Goal: Task Accomplishment & Management: Complete application form

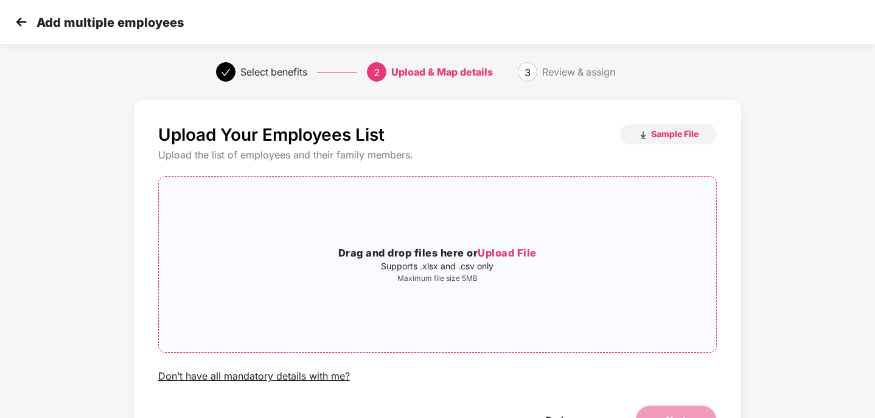
click at [526, 255] on span "Upload File" at bounding box center [507, 252] width 59 height 12
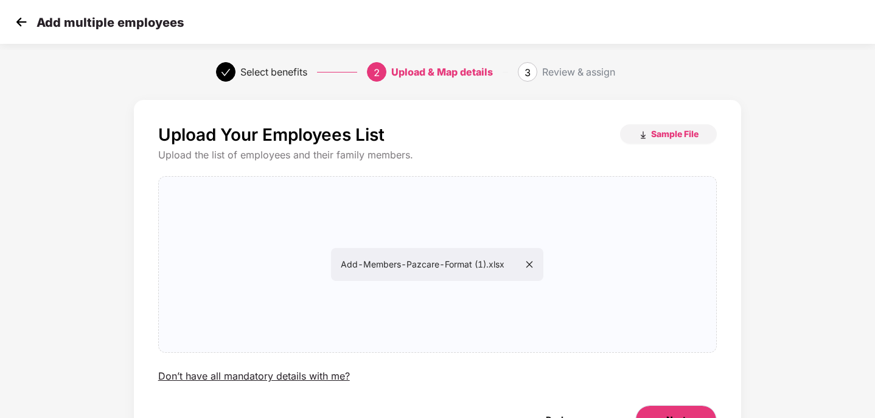
click at [659, 409] on button "Next" at bounding box center [676, 419] width 82 height 29
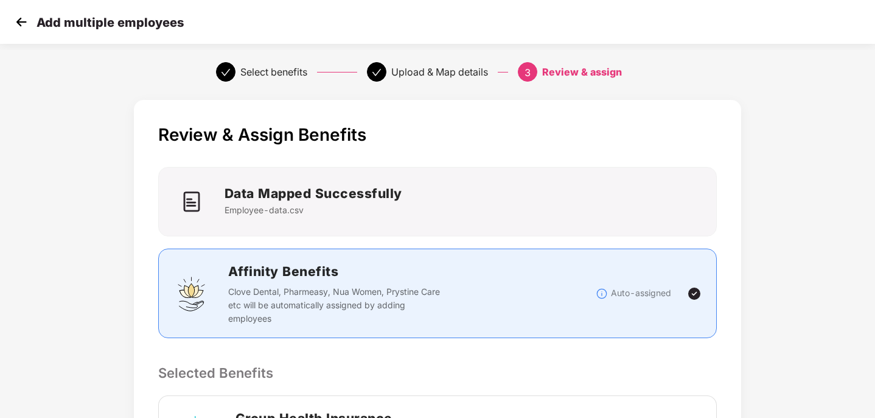
click at [760, 325] on div "Review & Assign Benefits Data Mapped Successfully Employee-data.csv Affinity Be…" at bounding box center [437, 393] width 729 height 598
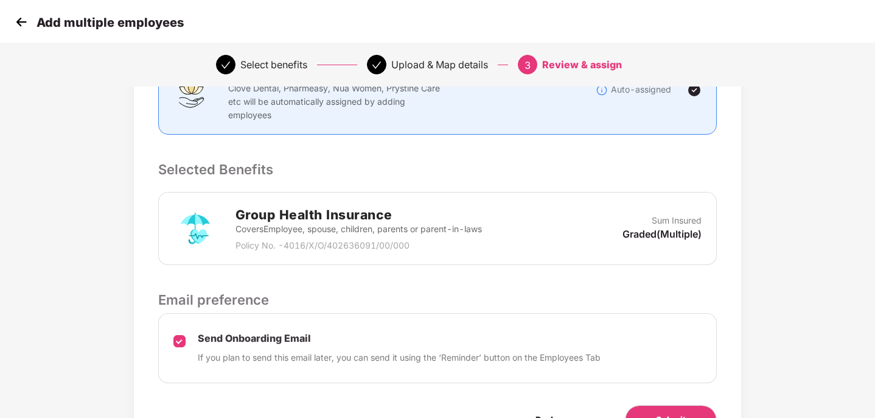
scroll to position [274, 0]
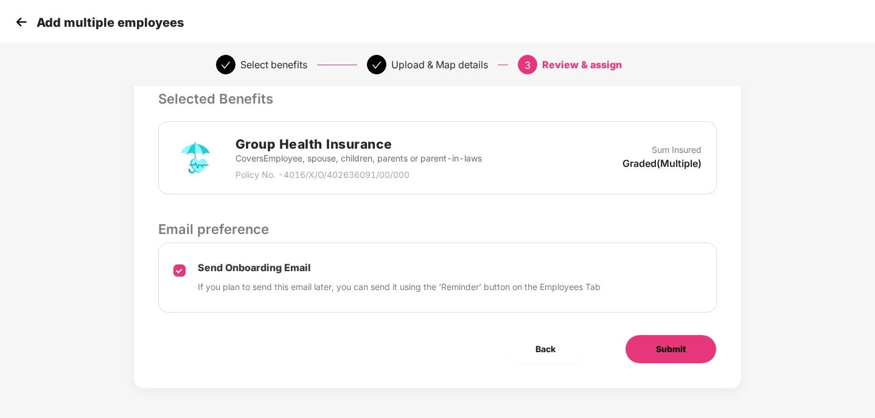
click at [691, 343] on button "Submit" at bounding box center [671, 348] width 92 height 29
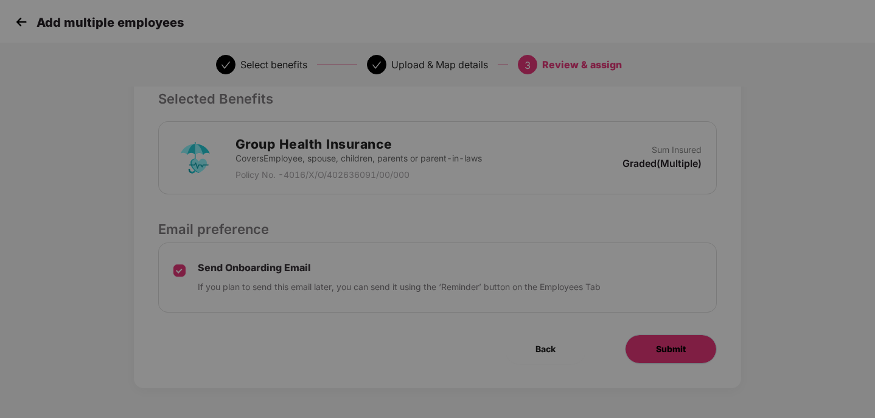
scroll to position [0, 0]
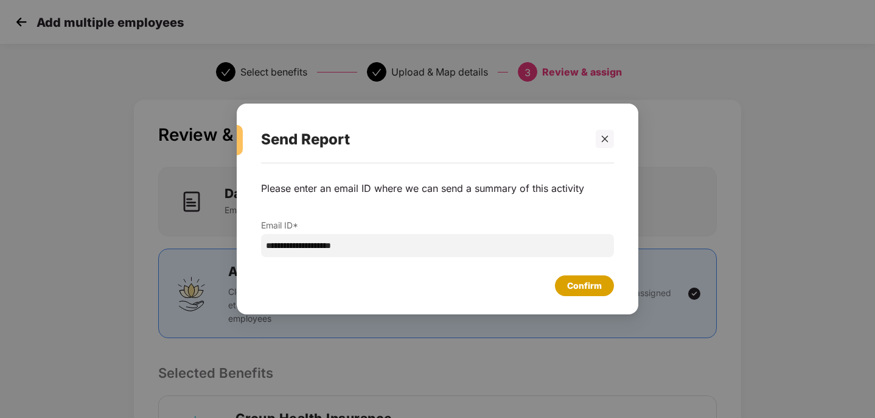
click at [572, 290] on div "Confirm" at bounding box center [584, 285] width 35 height 13
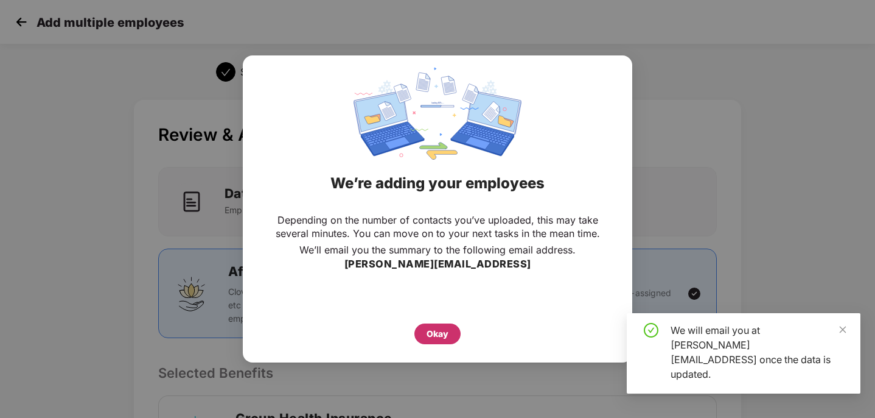
click at [441, 334] on div "Okay" at bounding box center [438, 333] width 22 height 13
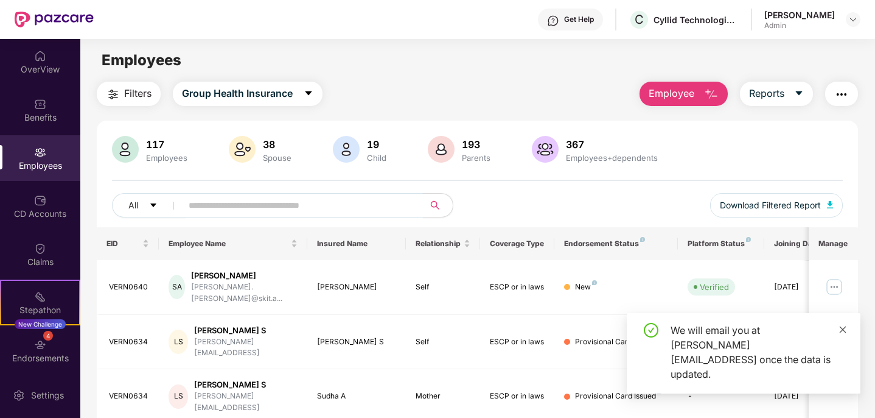
click at [846, 334] on icon "close" at bounding box center [843, 329] width 9 height 9
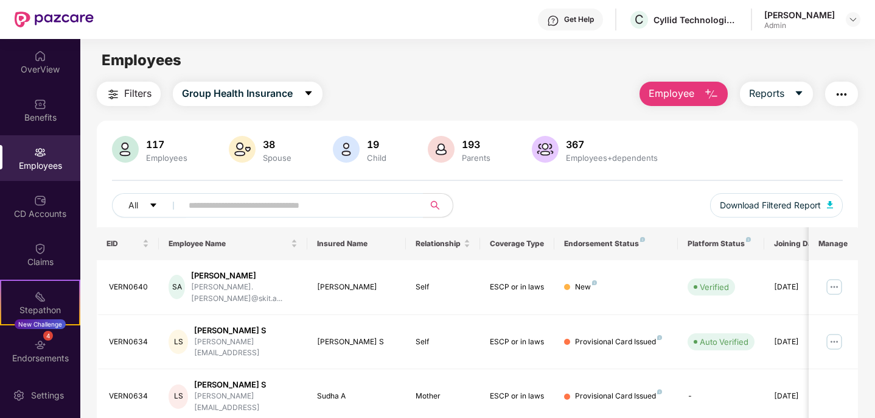
click at [684, 88] on span "Employee" at bounding box center [672, 93] width 46 height 15
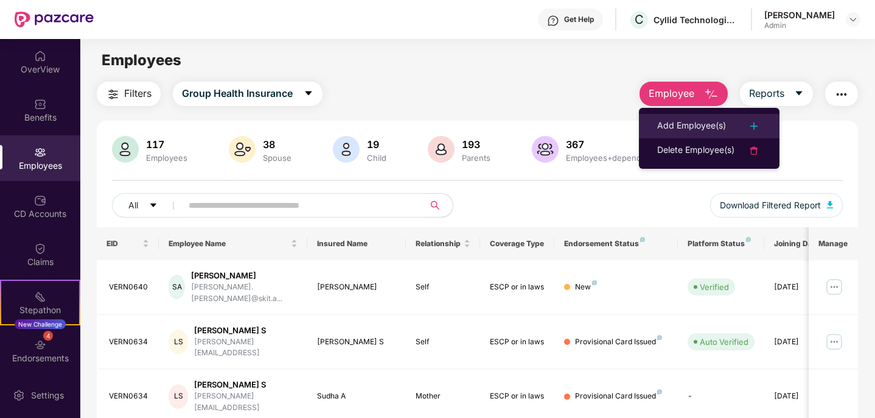
click at [680, 128] on div "Add Employee(s)" at bounding box center [691, 126] width 69 height 15
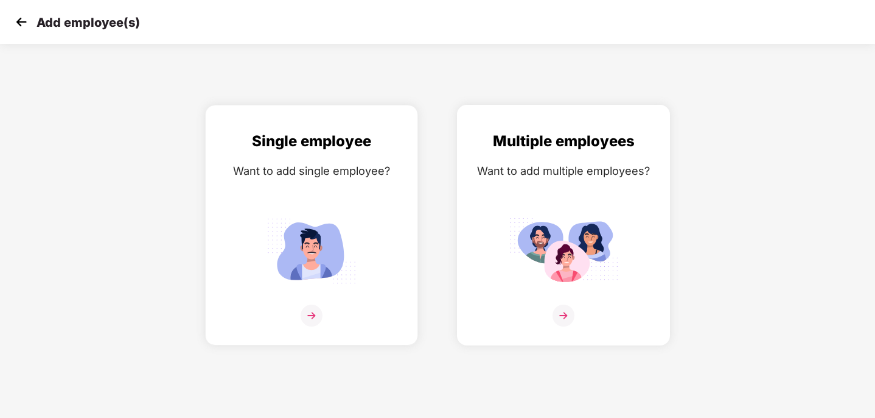
click at [545, 315] on div at bounding box center [563, 322] width 187 height 37
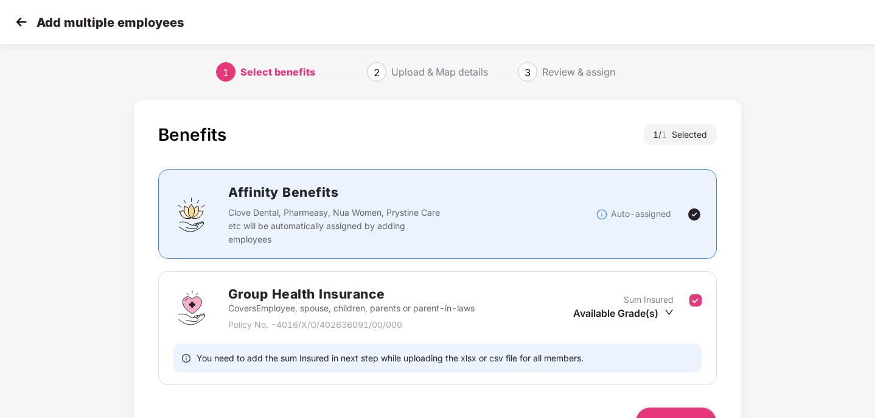
click at [689, 405] on div "Benefits 1 / 1 Selected Affinity Benefits Clove Dental, Pharmeasy, Nua Women, P…" at bounding box center [438, 280] width 608 height 360
click at [684, 414] on span "Next" at bounding box center [675, 420] width 19 height 13
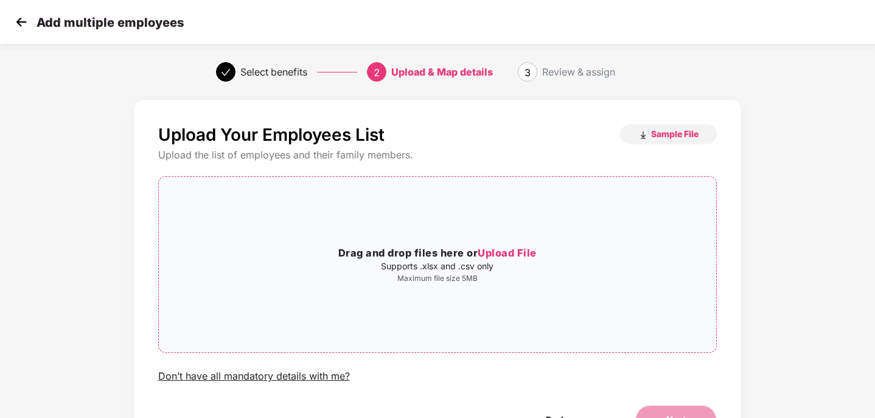
click at [504, 253] on span "Upload File" at bounding box center [507, 252] width 59 height 12
click at [514, 254] on span "Upload File" at bounding box center [507, 252] width 59 height 12
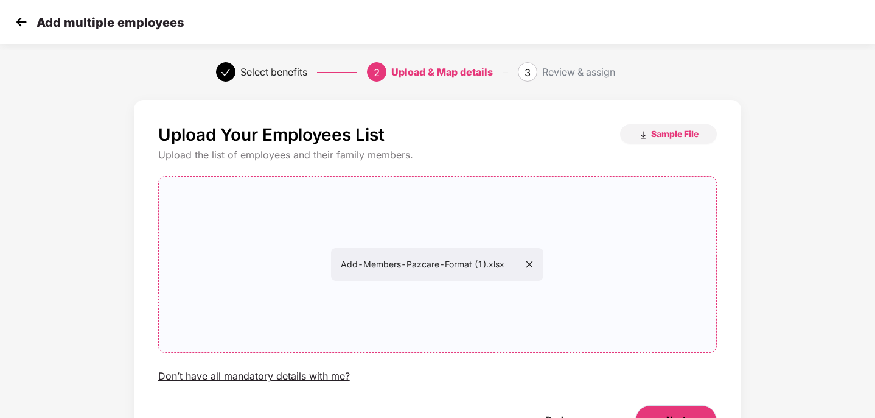
click at [675, 405] on button "Next" at bounding box center [676, 419] width 82 height 29
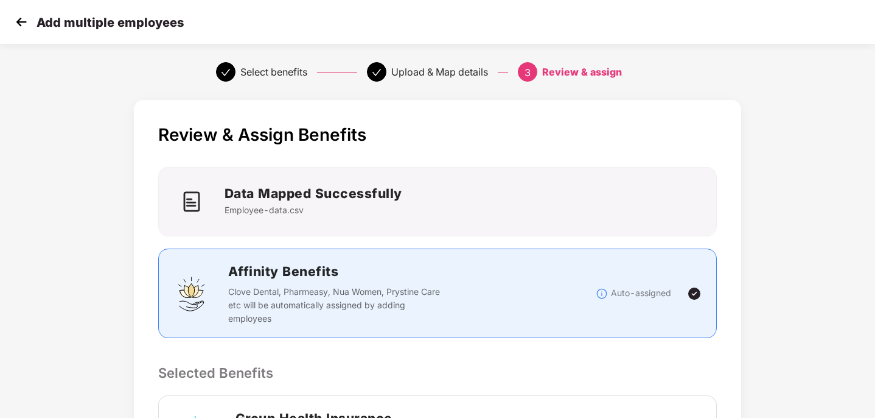
click at [760, 309] on div "Review & Assign Benefits Data Mapped Successfully Employee-data.csv Affinity Be…" at bounding box center [437, 393] width 729 height 598
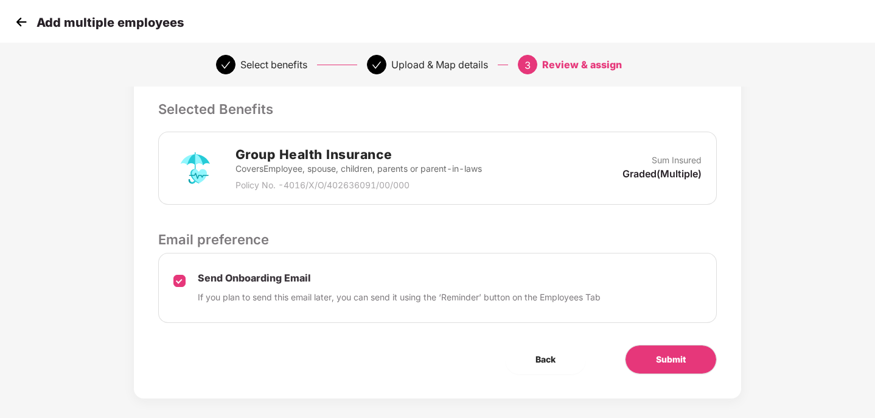
scroll to position [274, 0]
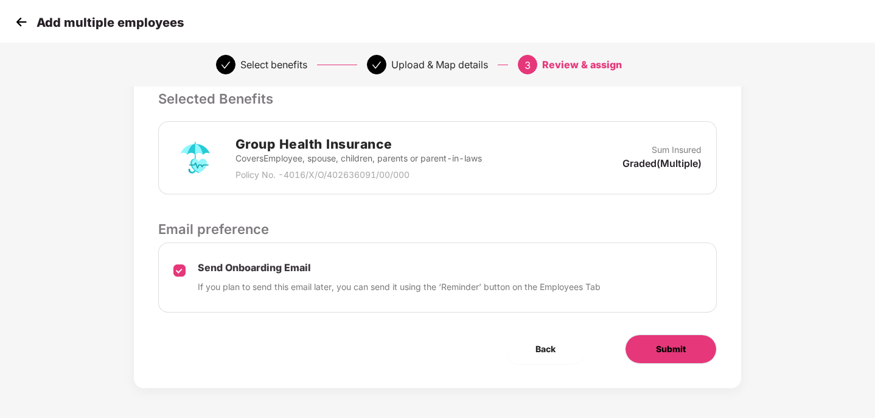
click at [685, 354] on span "Submit" at bounding box center [671, 348] width 30 height 13
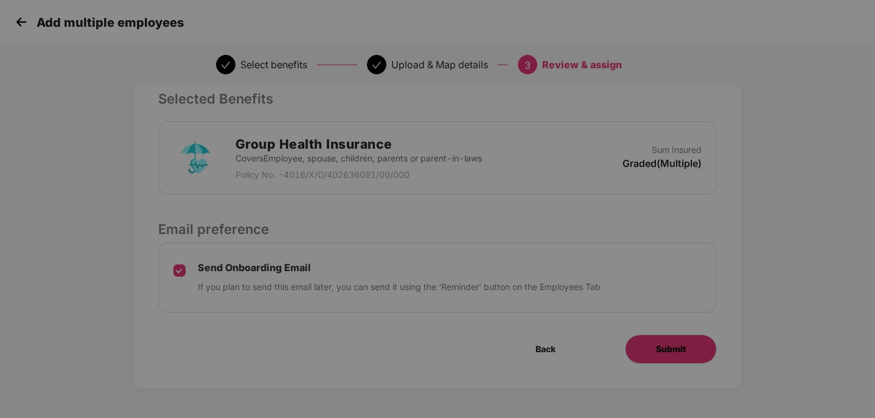
scroll to position [0, 0]
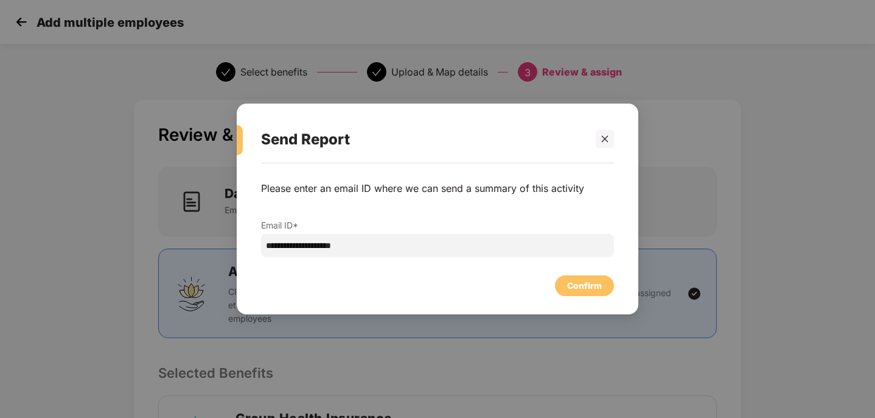
click at [581, 286] on div "Confirm" at bounding box center [584, 285] width 35 height 13
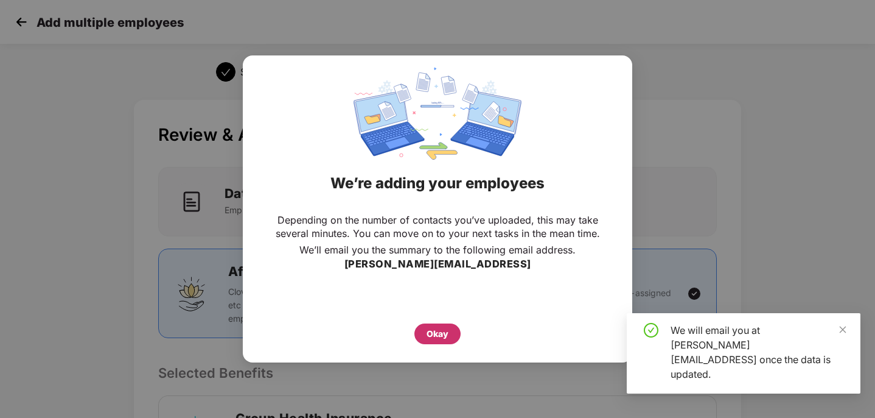
click at [428, 331] on div "Okay" at bounding box center [438, 333] width 22 height 13
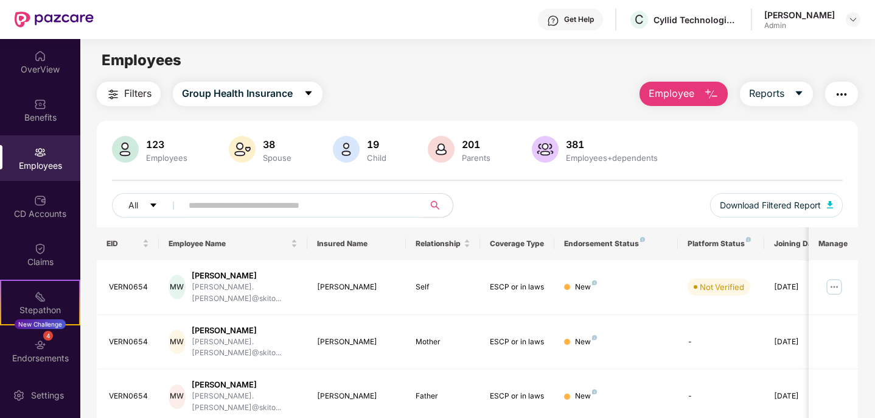
click at [687, 94] on span "Employee" at bounding box center [672, 93] width 46 height 15
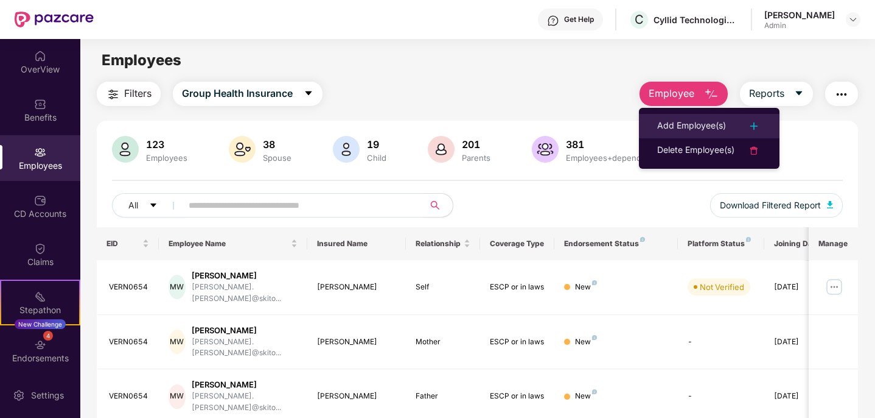
click at [699, 126] on div "Add Employee(s)" at bounding box center [691, 126] width 69 height 15
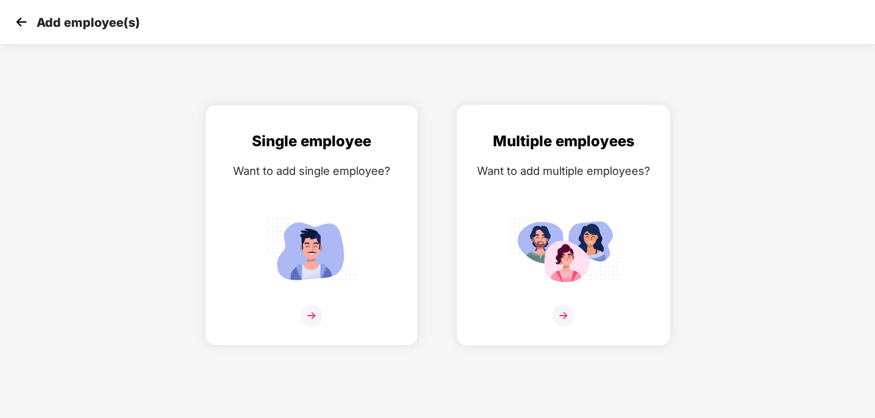
click at [564, 318] on img at bounding box center [564, 315] width 22 height 22
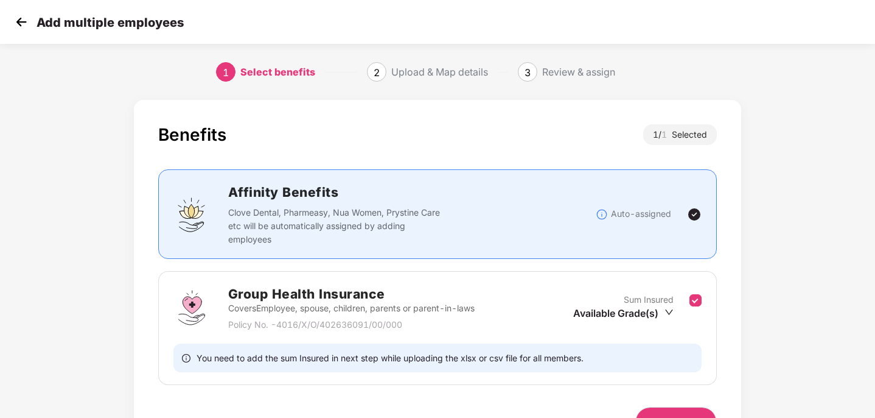
click at [673, 412] on button "Next" at bounding box center [676, 421] width 82 height 29
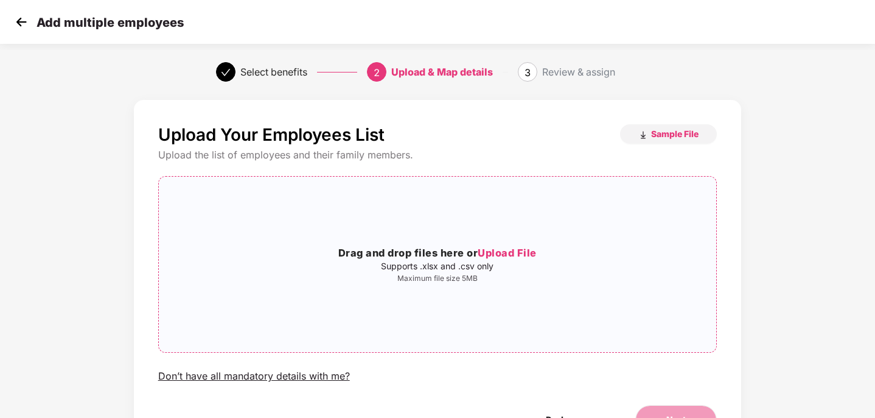
click at [523, 257] on span "Upload File" at bounding box center [507, 252] width 59 height 12
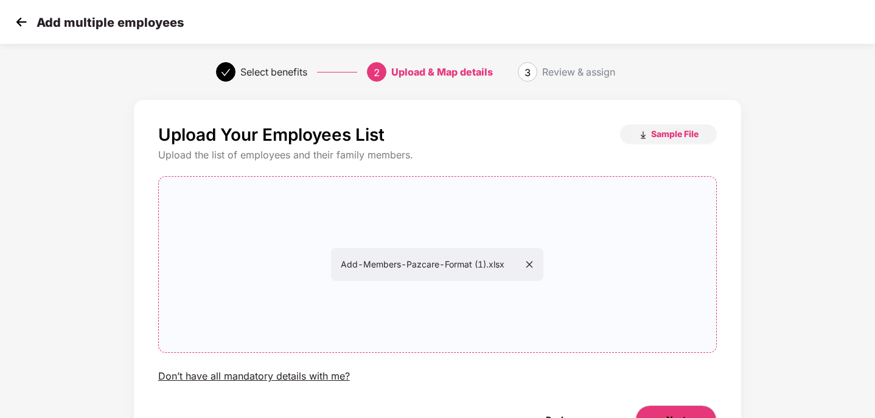
click at [683, 411] on button "Next" at bounding box center [676, 419] width 82 height 29
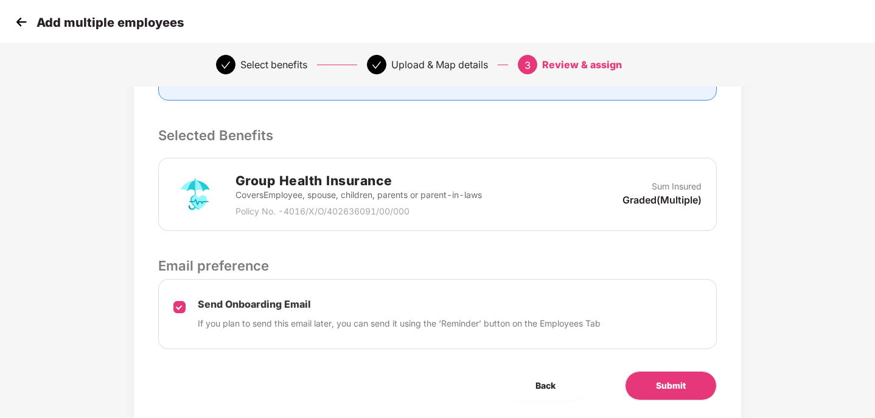
scroll to position [268, 0]
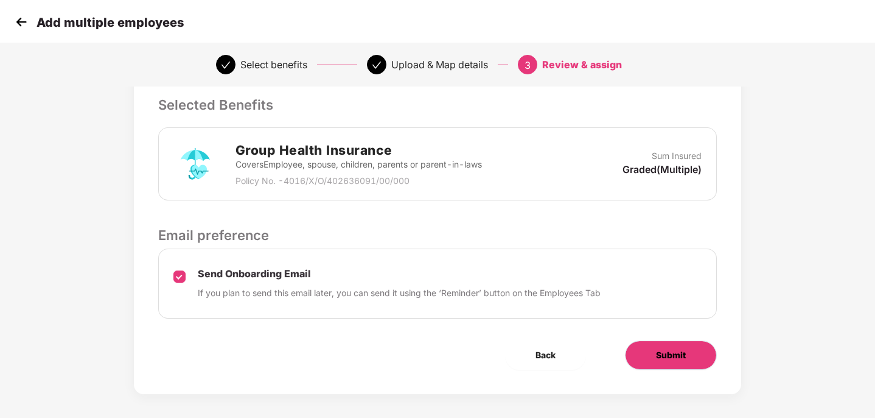
click at [665, 349] on span "Submit" at bounding box center [671, 354] width 30 height 13
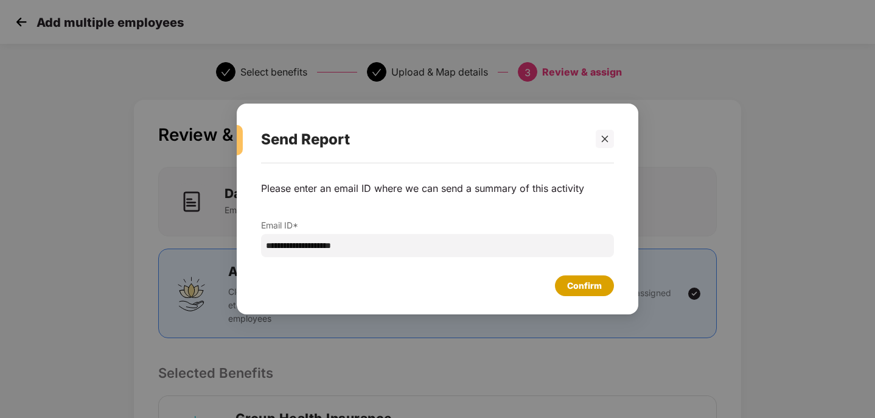
click at [595, 290] on div "Confirm" at bounding box center [584, 285] width 35 height 13
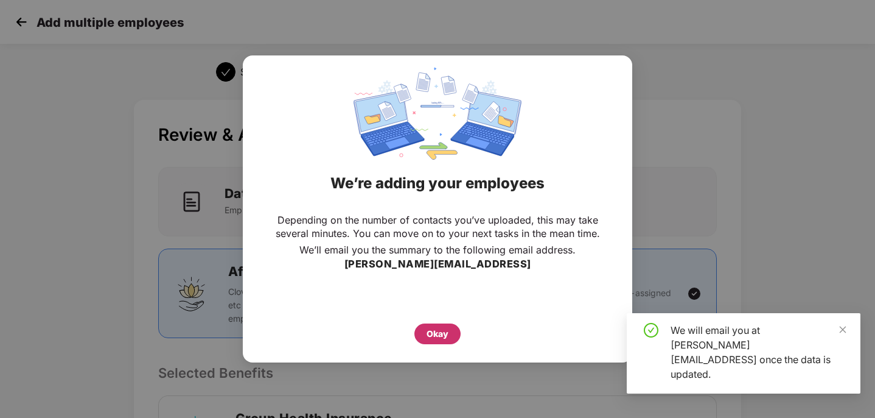
click at [446, 327] on div "Okay" at bounding box center [438, 333] width 22 height 13
